Goal: Task Accomplishment & Management: Use online tool/utility

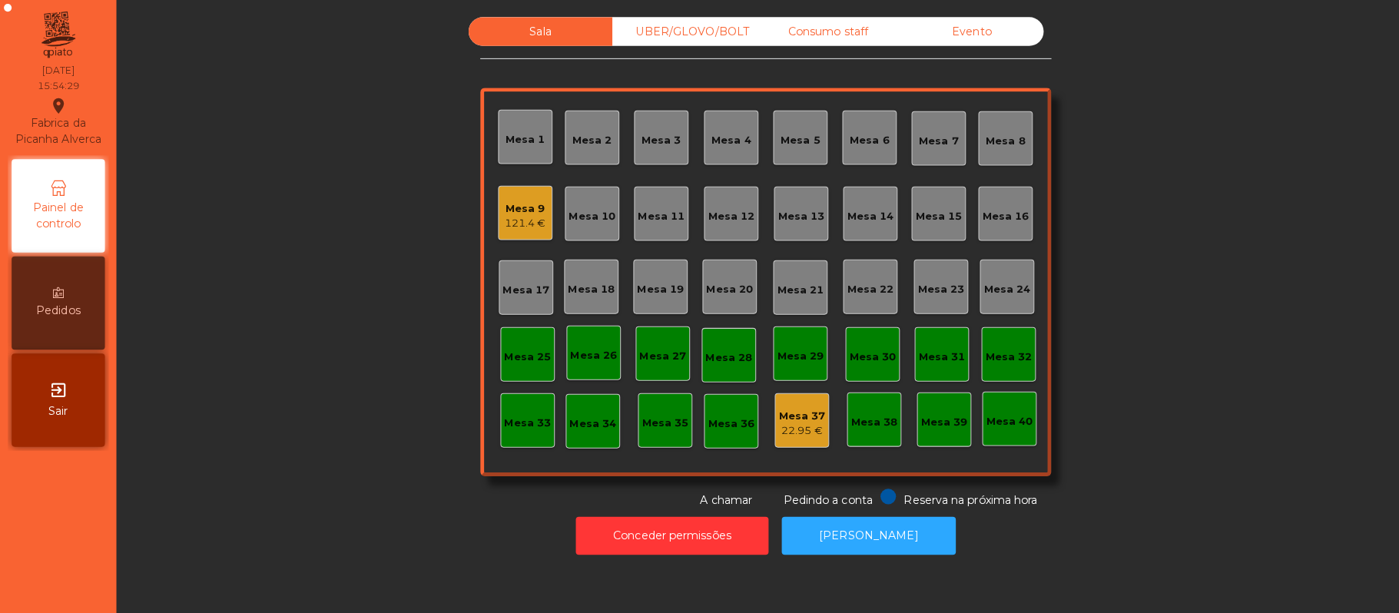
click at [499, 204] on div "Mesa 9" at bounding box center [519, 206] width 41 height 15
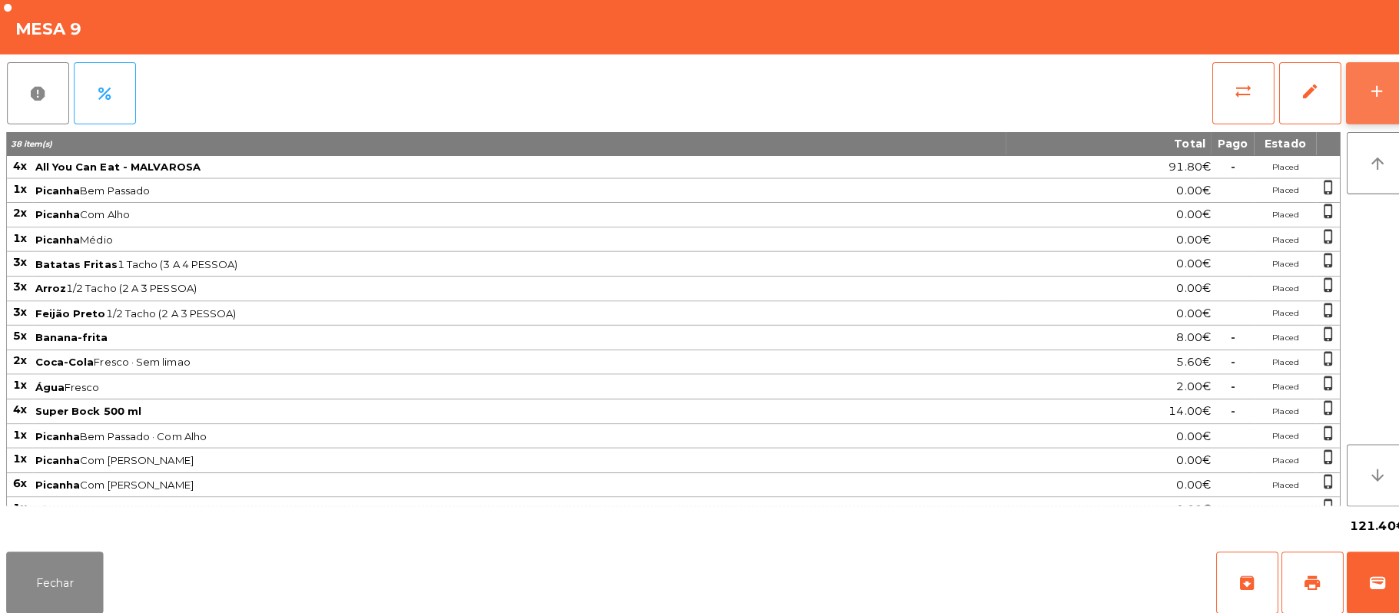
click at [1381, 84] on button "add" at bounding box center [1361, 91] width 61 height 61
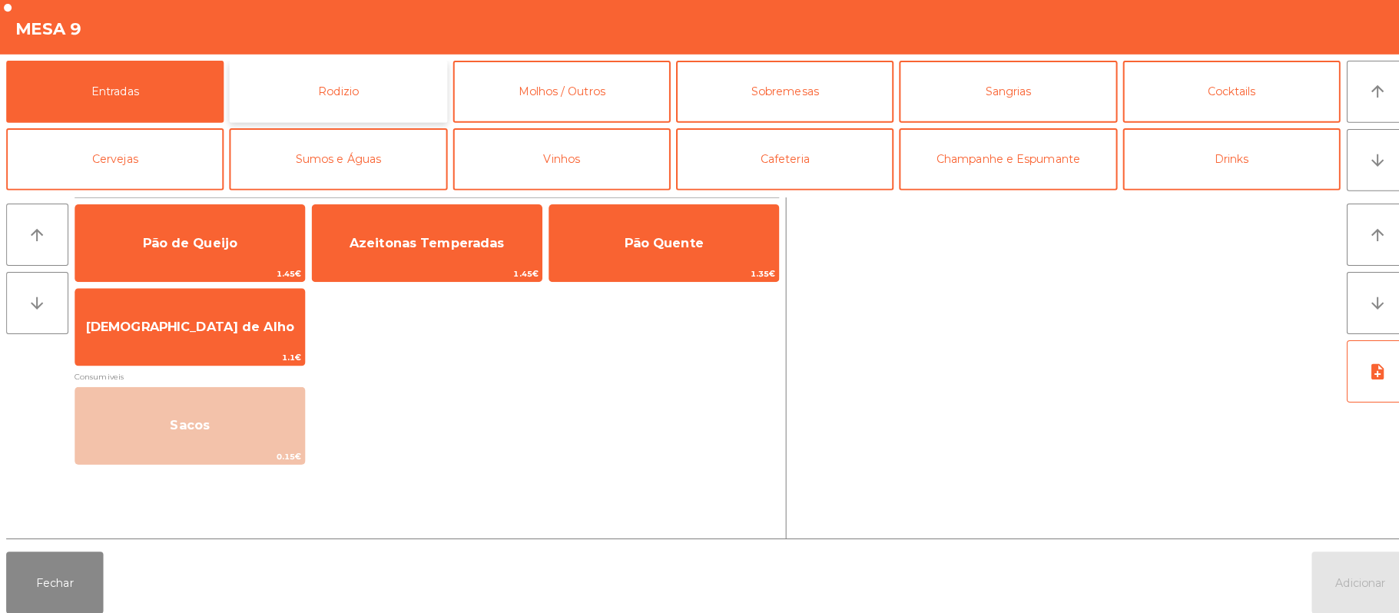
click at [317, 120] on button "Rodizio" at bounding box center [334, 90] width 215 height 61
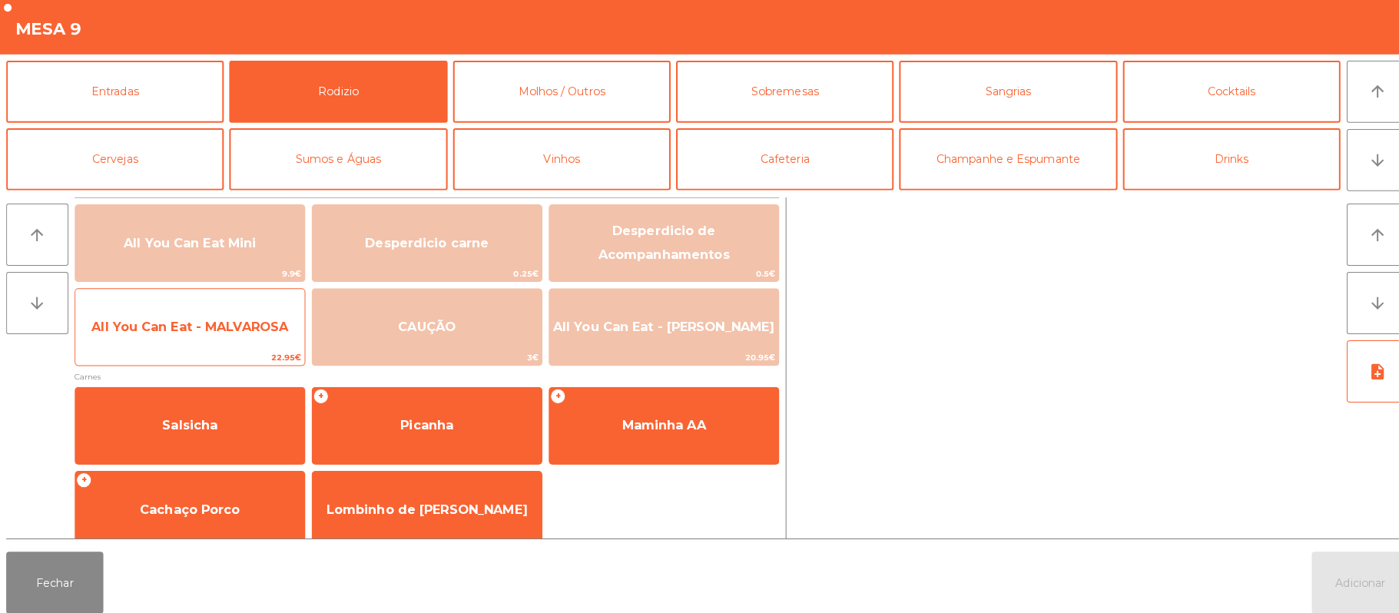
click at [220, 337] on span "All You Can Eat - MALVAROSA" at bounding box center [188, 323] width 227 height 41
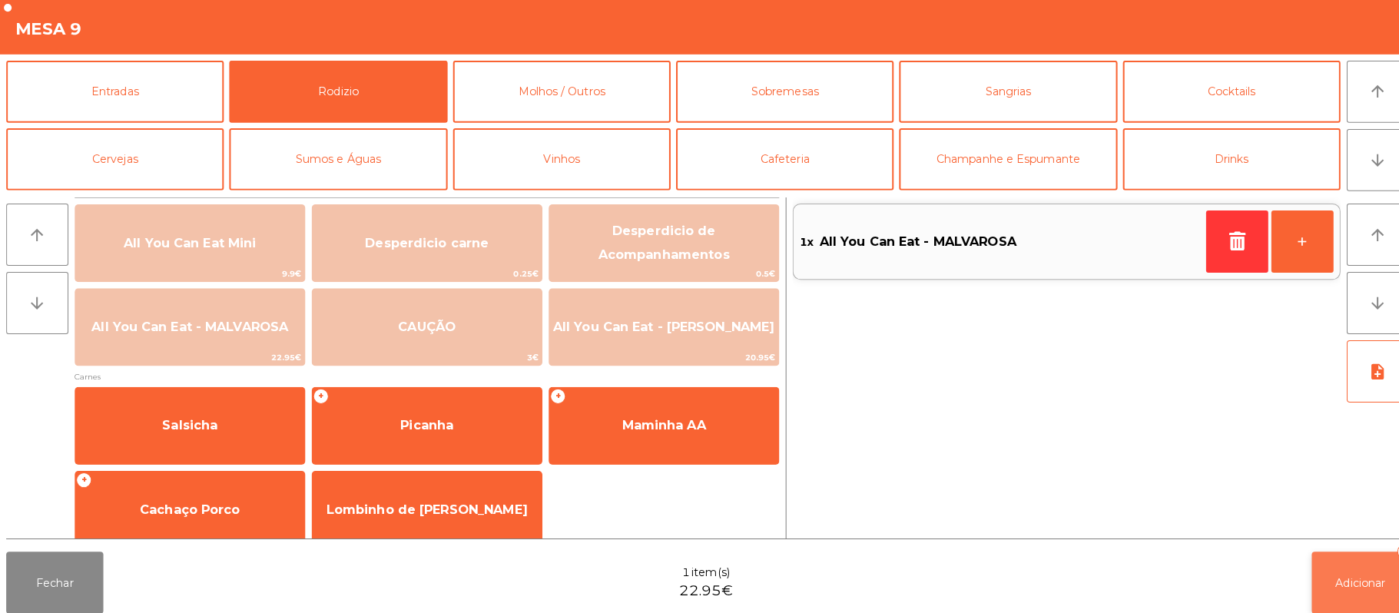
click at [1348, 582] on span "Adicionar" at bounding box center [1345, 576] width 49 height 14
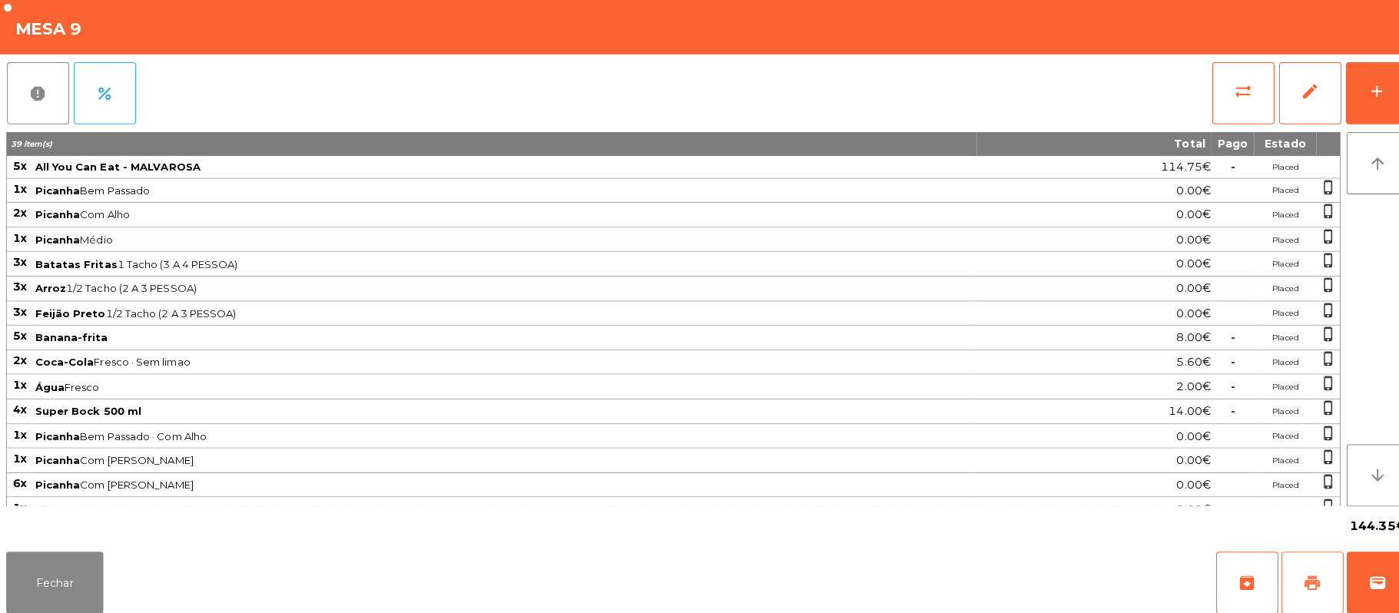
click at [1291, 590] on button "print" at bounding box center [1297, 576] width 61 height 61
click at [1372, 575] on button "wallet" at bounding box center [1362, 576] width 61 height 61
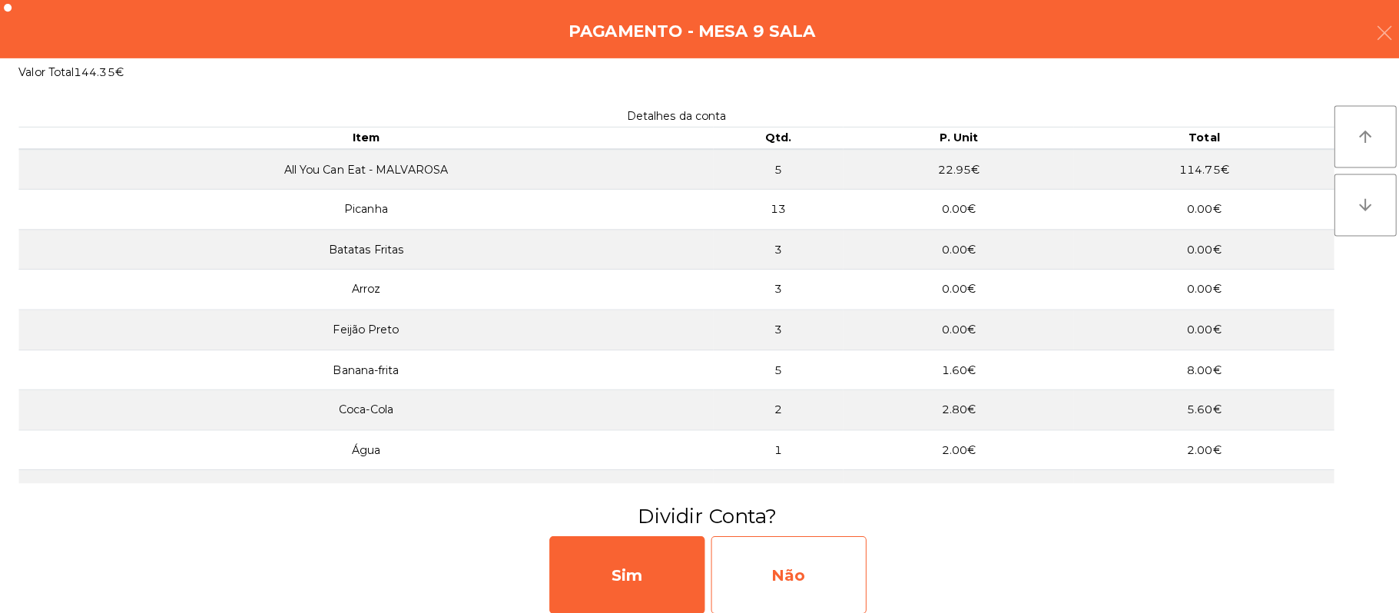
click at [818, 564] on div "Não" at bounding box center [780, 568] width 154 height 77
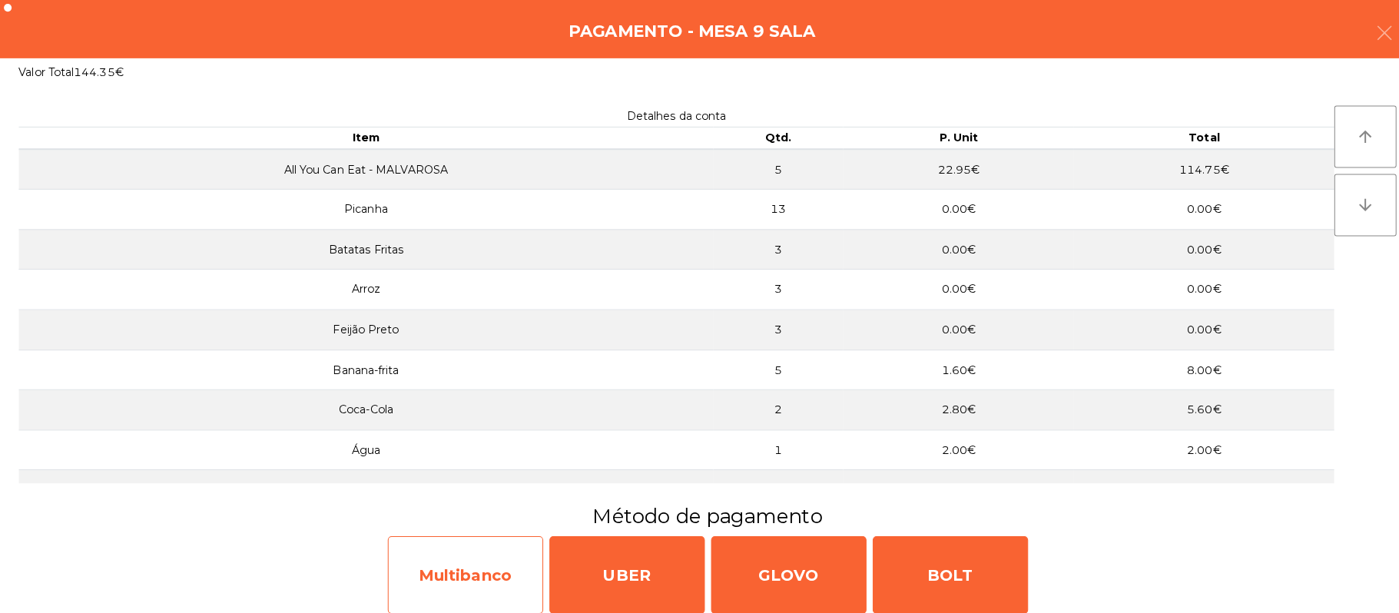
click at [480, 573] on div "Multibanco" at bounding box center [460, 568] width 154 height 77
select select "**"
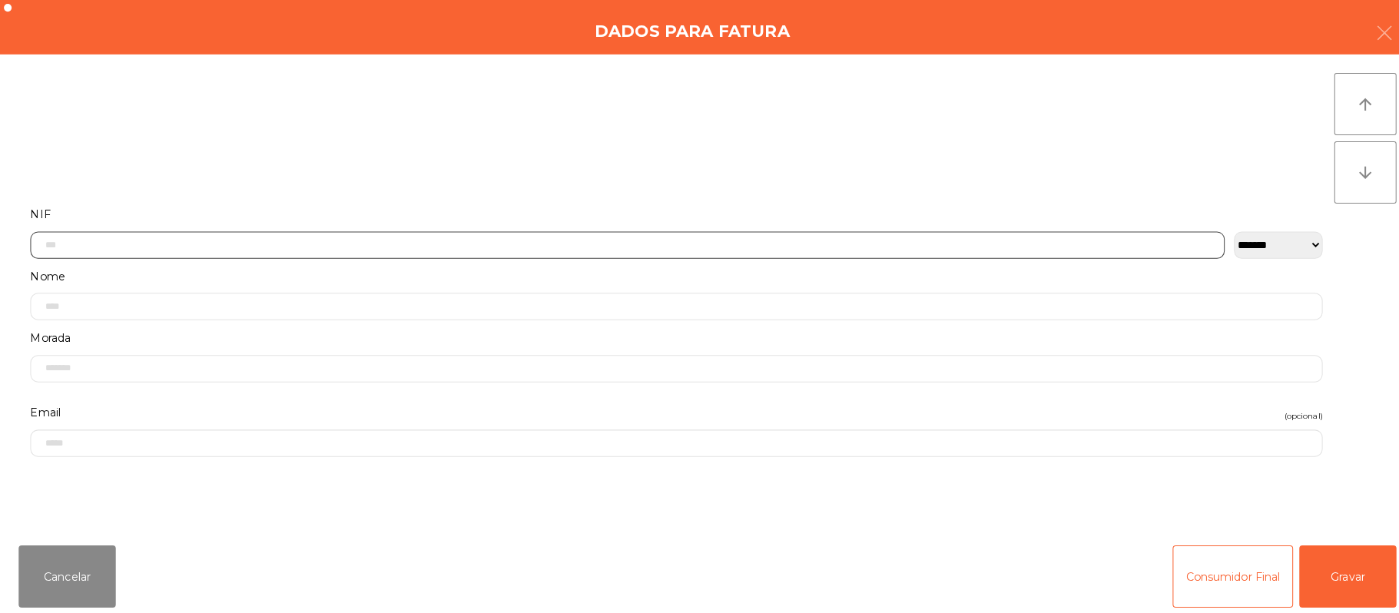
click at [398, 243] on input "text" at bounding box center [620, 242] width 1181 height 27
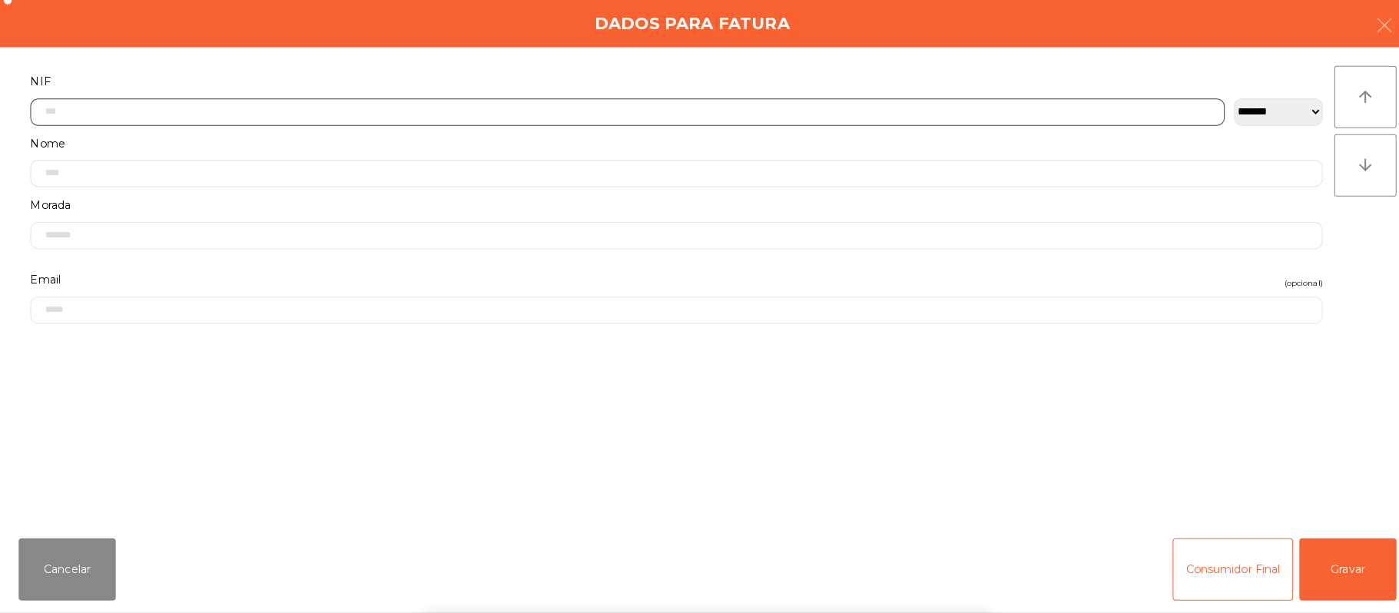
scroll to position [129, 0]
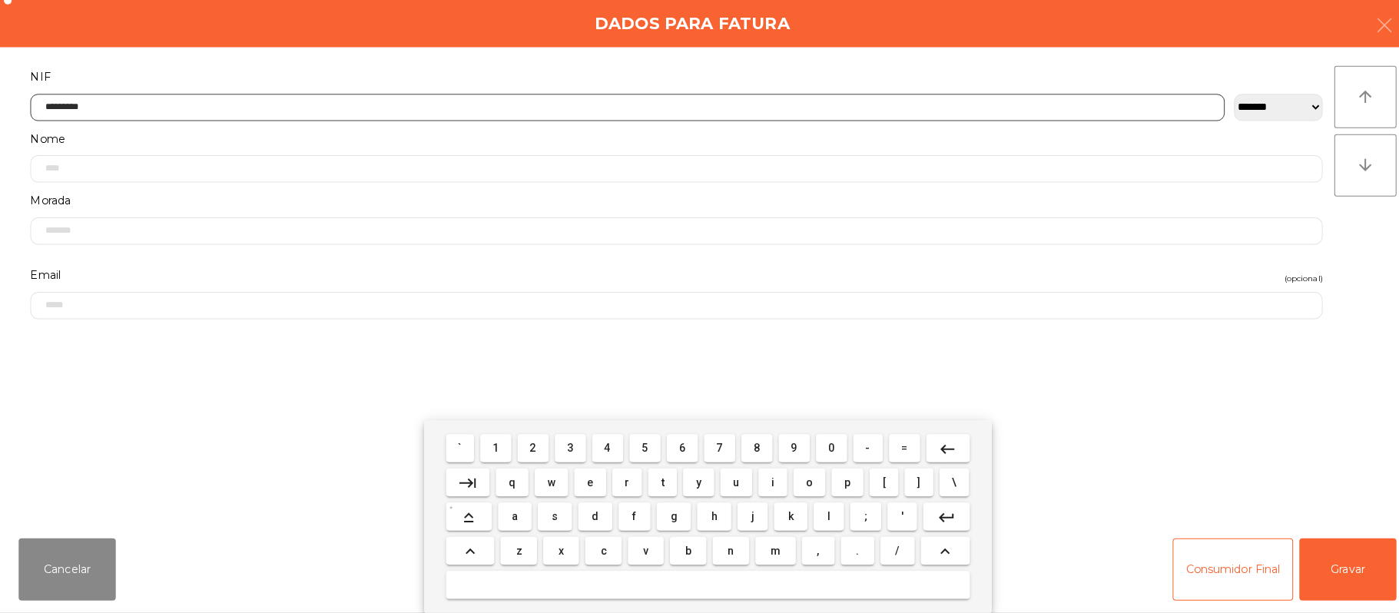
type input "*********"
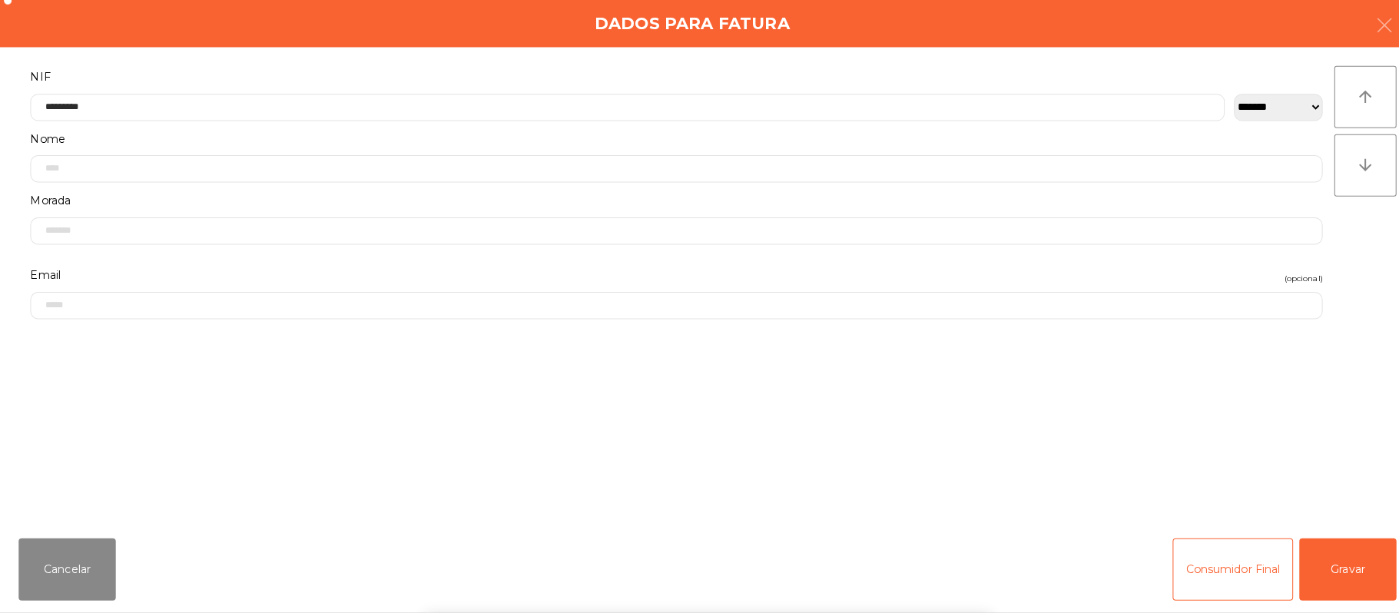
click at [1347, 570] on div "` 1 2 3 4 5 6 7 8 9 0 - = keyboard_backspace keyboard_tab q w e r t y u i o p […" at bounding box center [699, 518] width 1399 height 191
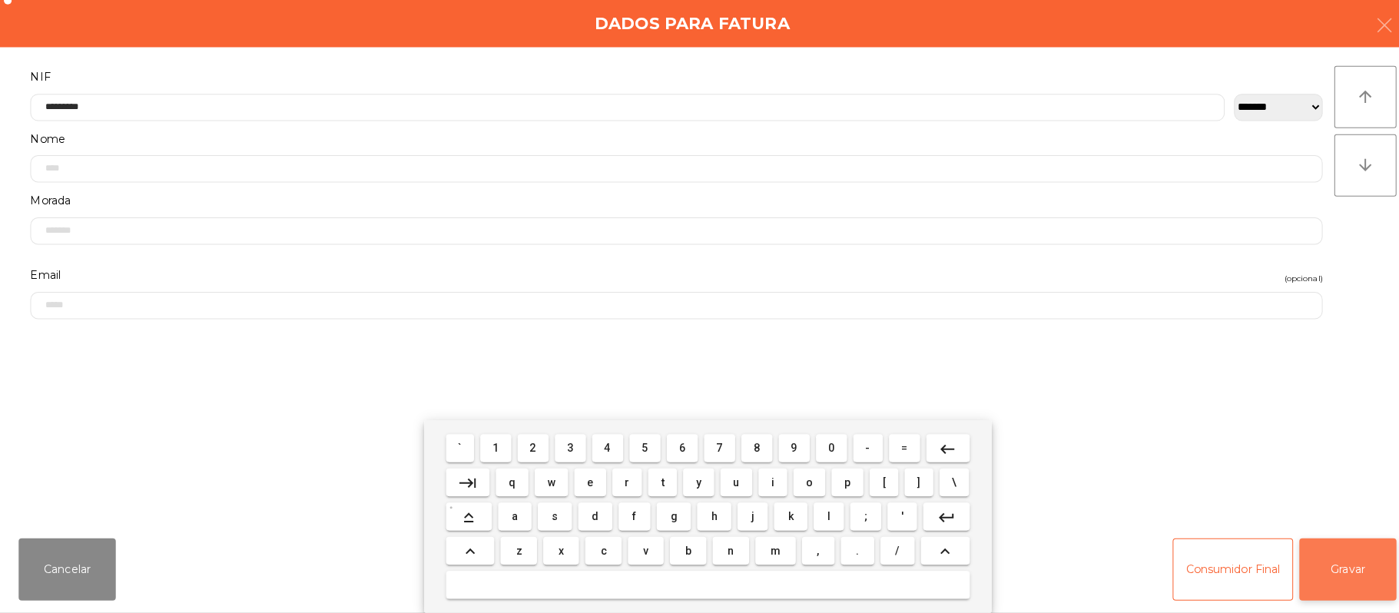
click at [1372, 572] on button "Gravar" at bounding box center [1333, 569] width 96 height 61
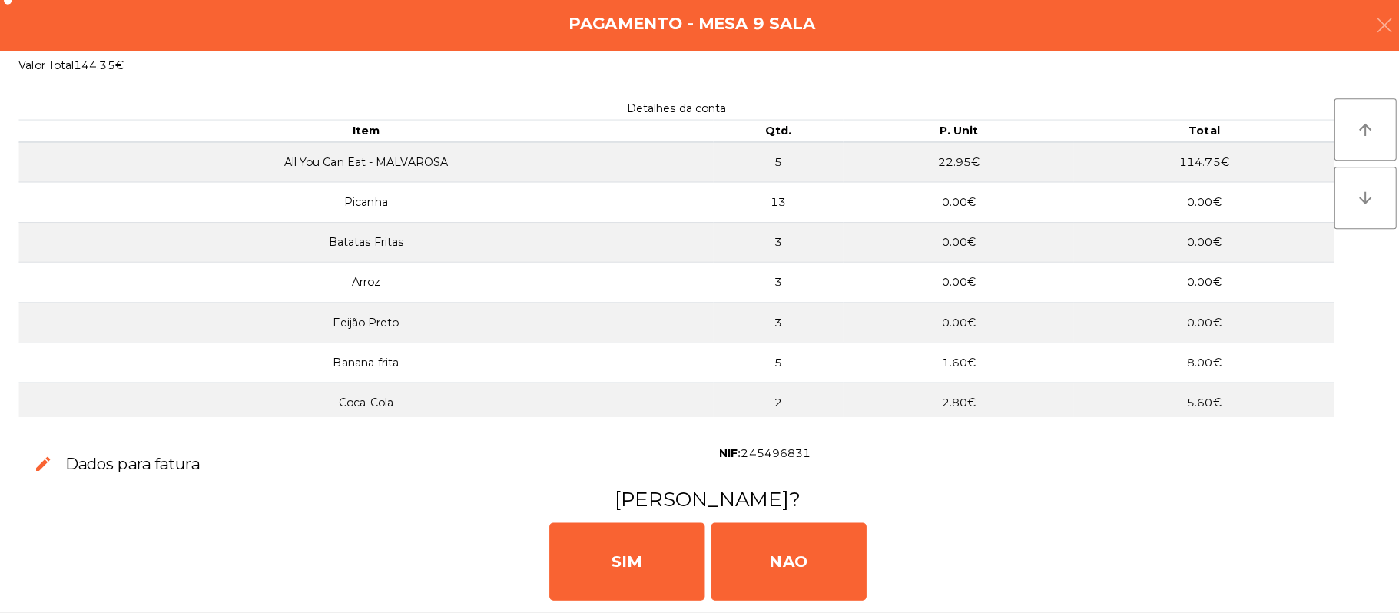
click at [636, 601] on div "[PERSON_NAME]" at bounding box center [699, 561] width 1387 height 92
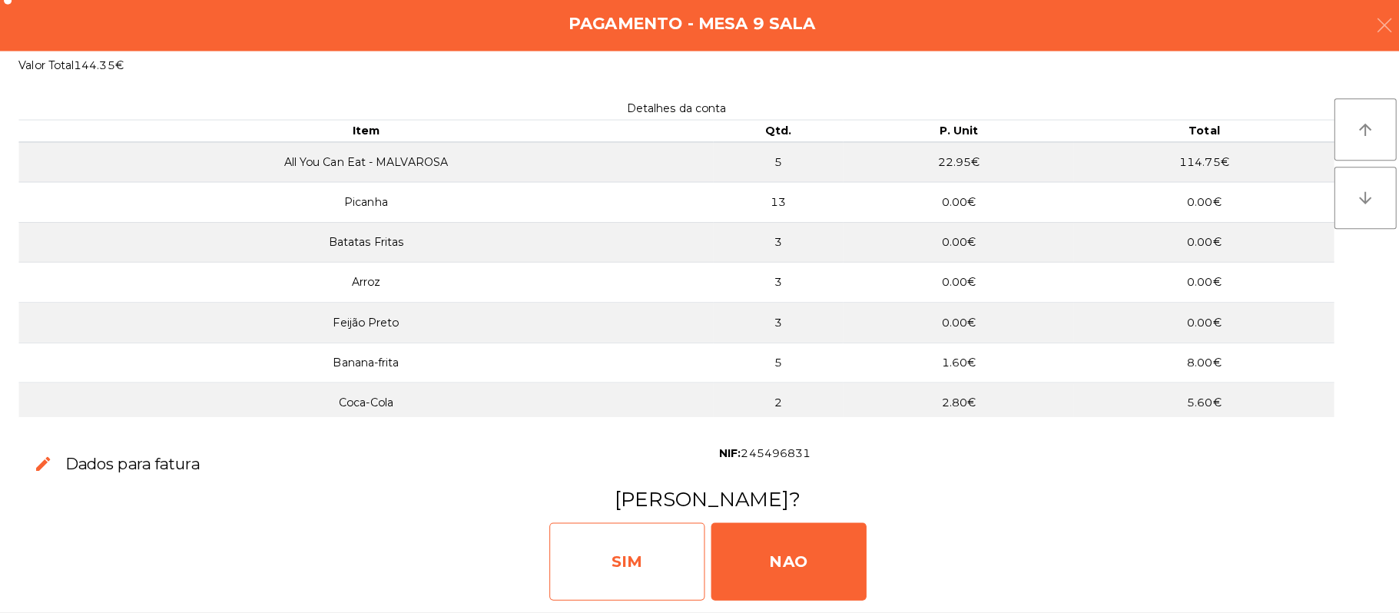
click at [609, 569] on div "SIM" at bounding box center [620, 562] width 154 height 77
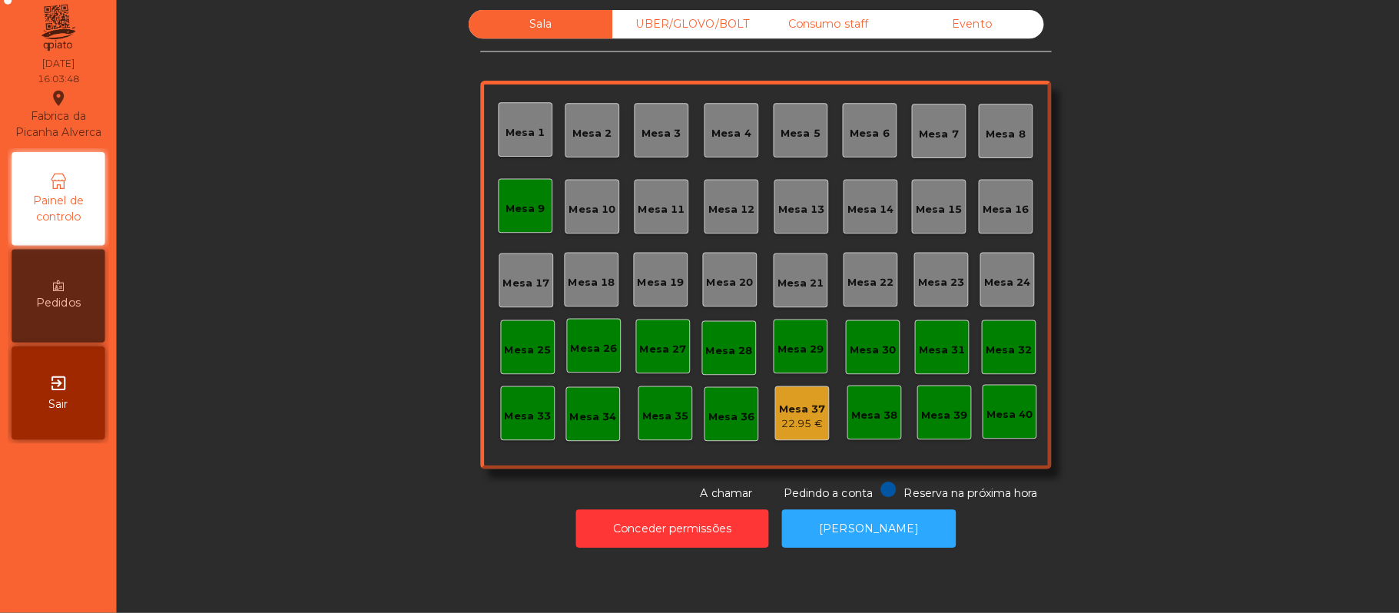
click at [512, 235] on div "Mesa 9" at bounding box center [520, 211] width 54 height 54
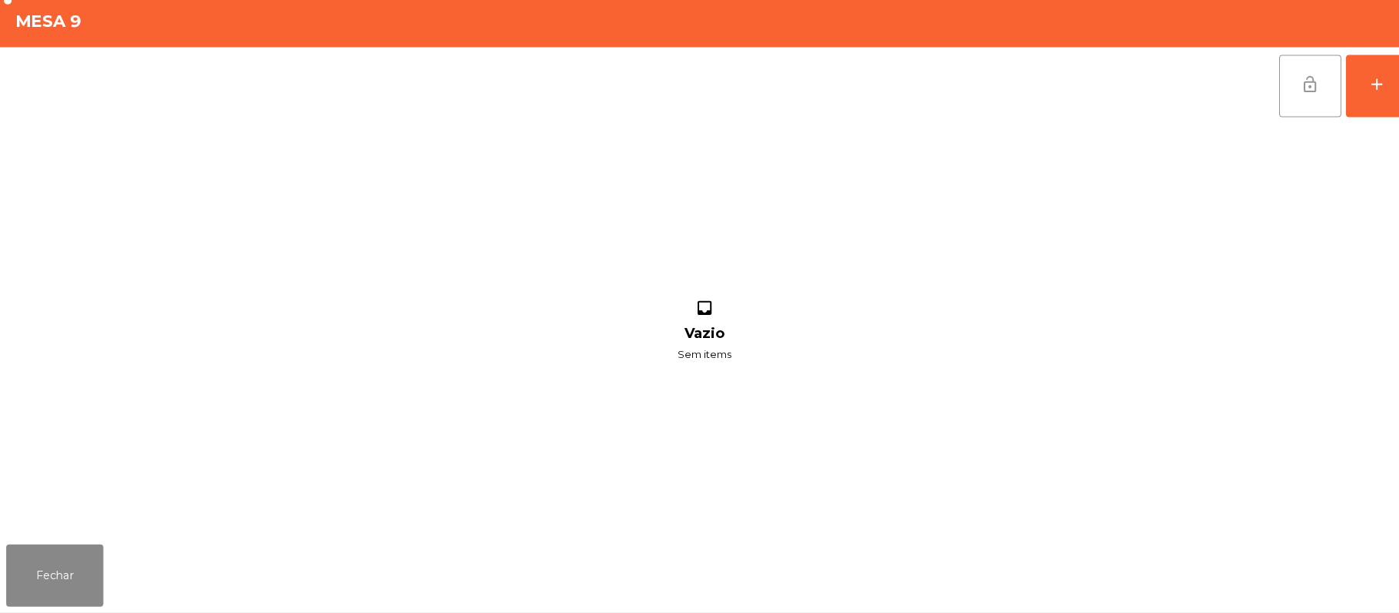
click at [1270, 95] on button "lock_open" at bounding box center [1295, 91] width 61 height 61
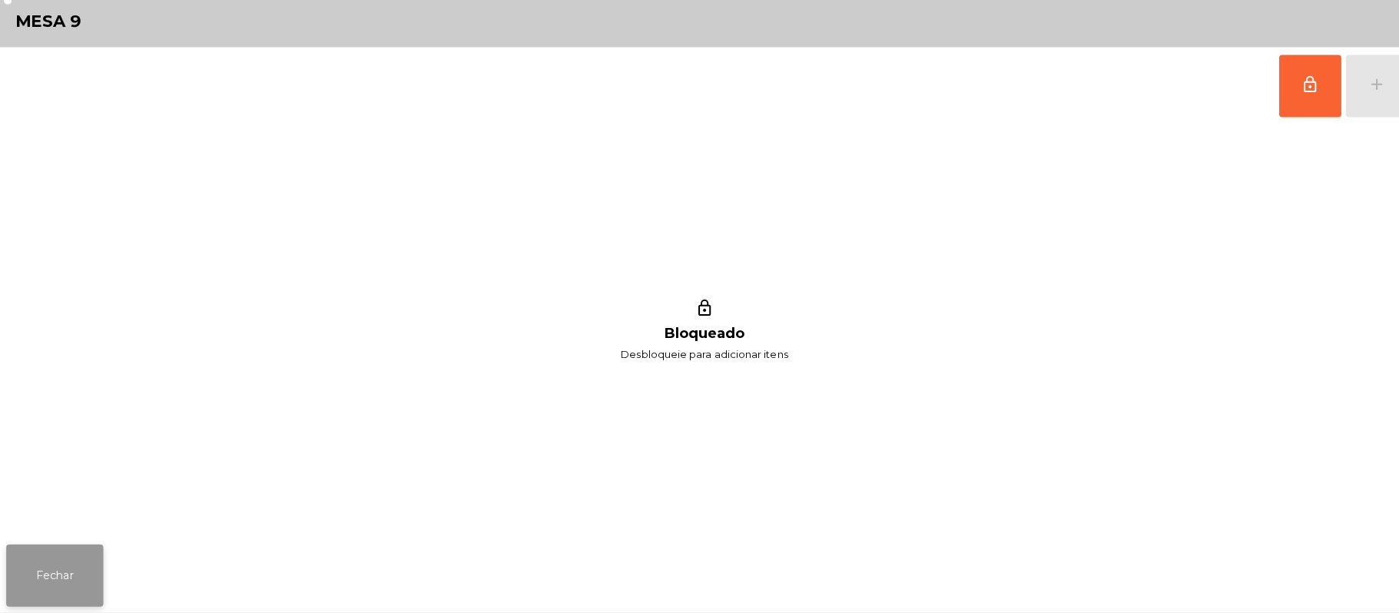
click at [23, 575] on button "Fechar" at bounding box center [54, 576] width 96 height 61
